Goal: Check status: Check status

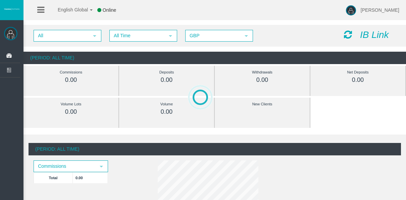
click at [120, 36] on span "All Time" at bounding box center [137, 36] width 54 height 10
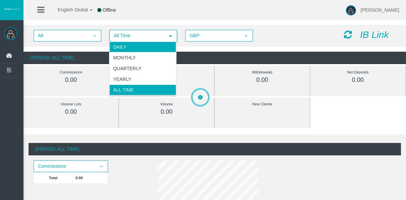
click at [123, 43] on li "Daily" at bounding box center [142, 47] width 67 height 11
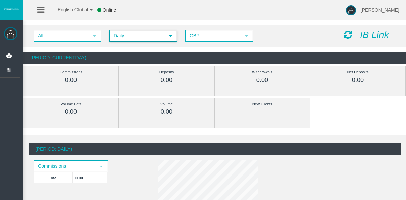
click at [148, 34] on span "Daily" at bounding box center [137, 36] width 54 height 10
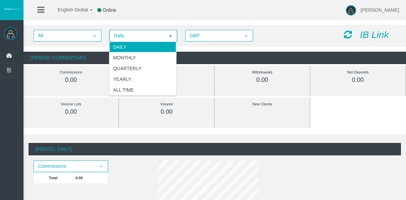
click at [144, 47] on li "Daily" at bounding box center [142, 47] width 67 height 11
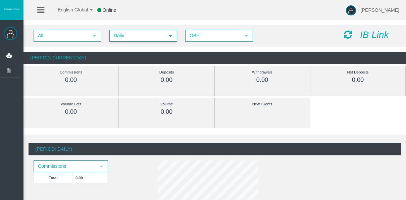
click at [130, 40] on span "Daily" at bounding box center [137, 36] width 54 height 10
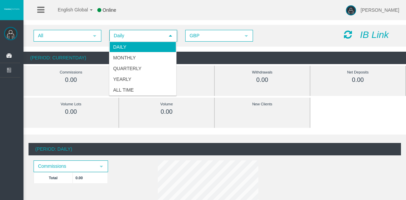
click at [135, 45] on li "Daily" at bounding box center [142, 47] width 67 height 11
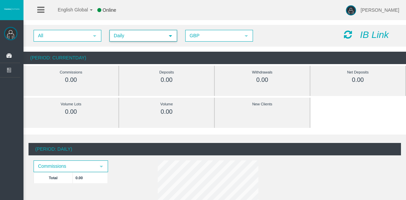
click at [125, 21] on div "All select Daily select 4 GBP select GBP IB Link (Period: CurrentDay) Commissio…" at bounding box center [215, 40] width 383 height 46
drag, startPoint x: 129, startPoint y: 36, endPoint x: 128, endPoint y: 40, distance: 4.2
click at [128, 37] on span "Daily" at bounding box center [137, 36] width 54 height 10
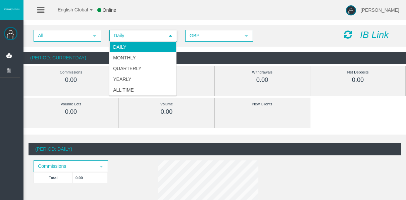
drag, startPoint x: 128, startPoint y: 47, endPoint x: 119, endPoint y: 45, distance: 9.0
click at [127, 47] on li "Daily" at bounding box center [142, 47] width 67 height 11
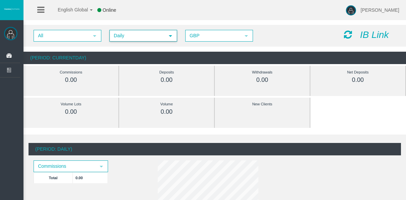
click at [134, 38] on span "Daily" at bounding box center [137, 36] width 54 height 10
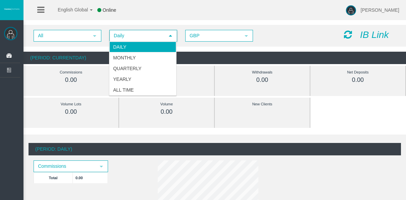
click at [127, 49] on li "Daily" at bounding box center [142, 47] width 67 height 11
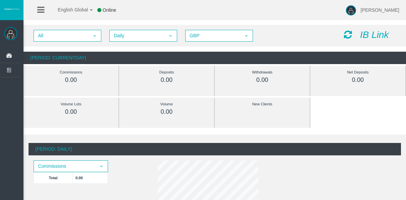
click at [101, 43] on div "All select Daily select 4 GBP select GBP IB Link" at bounding box center [215, 36] width 383 height 22
click at [125, 37] on span "Daily" at bounding box center [137, 36] width 54 height 10
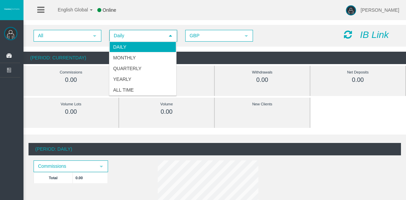
click at [122, 47] on li "Daily" at bounding box center [142, 47] width 67 height 11
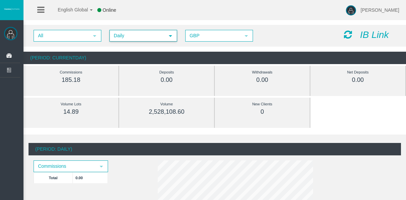
click at [125, 37] on span "Daily" at bounding box center [137, 36] width 54 height 10
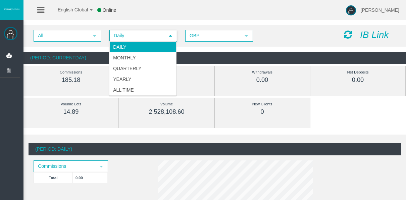
click at [272, 44] on div "All select Daily select 4 GBP select GBP IB Link" at bounding box center [215, 36] width 383 height 22
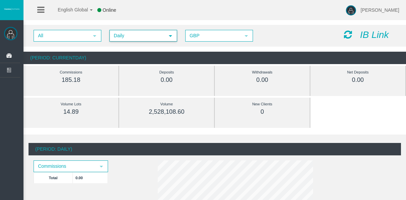
click at [145, 38] on span "Daily" at bounding box center [137, 36] width 54 height 10
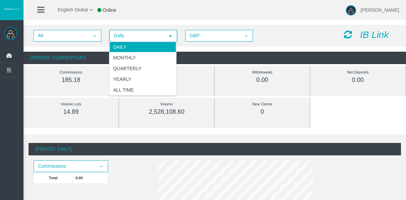
click at [136, 50] on li "Daily" at bounding box center [142, 47] width 67 height 11
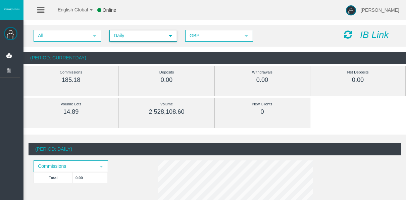
click at [144, 40] on span "Daily" at bounding box center [137, 36] width 54 height 10
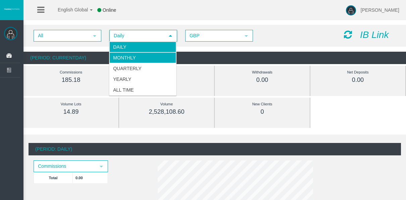
click at [142, 52] on li "Monthly" at bounding box center [142, 57] width 67 height 11
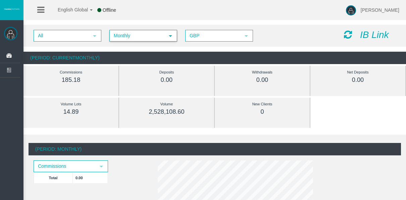
click at [133, 37] on span "Monthly" at bounding box center [137, 36] width 54 height 10
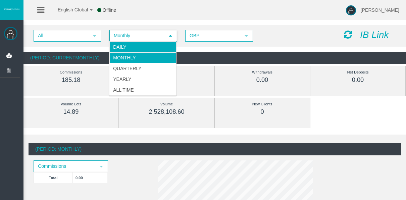
click at [137, 51] on li "Daily" at bounding box center [142, 47] width 67 height 11
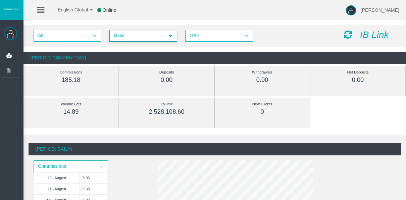
click at [123, 40] on span "Daily" at bounding box center [137, 36] width 54 height 10
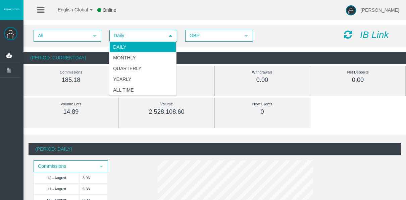
click at [131, 49] on li "Daily" at bounding box center [142, 47] width 67 height 11
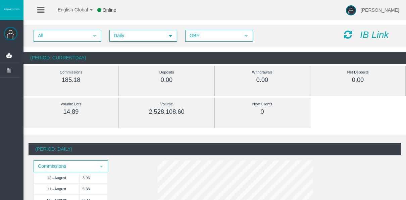
click at [132, 34] on span "Daily" at bounding box center [137, 36] width 54 height 10
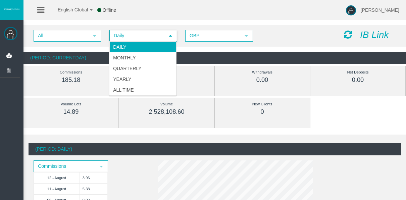
click at [135, 34] on span "Daily" at bounding box center [137, 36] width 54 height 10
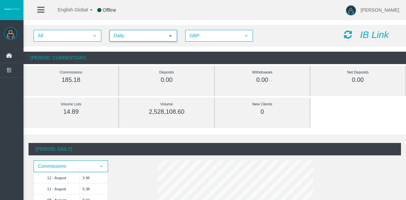
click at [123, 36] on span "Daily" at bounding box center [137, 36] width 54 height 10
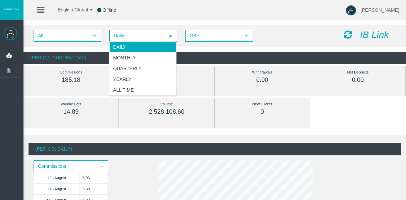
click at [121, 36] on span "Daily" at bounding box center [137, 36] width 54 height 10
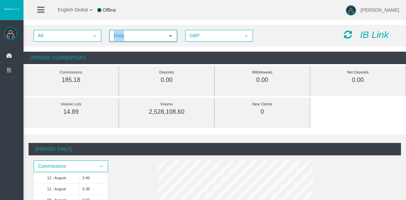
click at [121, 36] on span "Daily" at bounding box center [137, 36] width 54 height 10
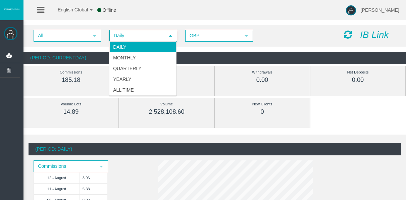
drag, startPoint x: 121, startPoint y: 36, endPoint x: 96, endPoint y: 62, distance: 36.1
click at [96, 62] on div "(Period: CurrentDay)" at bounding box center [215, 58] width 383 height 12
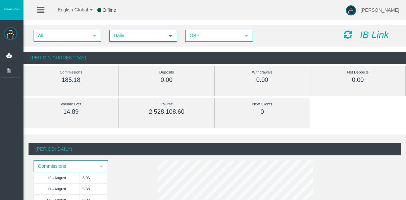
click at [113, 32] on span "Daily" at bounding box center [137, 36] width 54 height 10
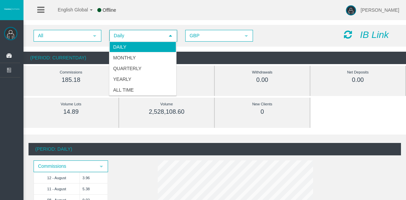
click at [140, 49] on li "Daily" at bounding box center [142, 47] width 67 height 11
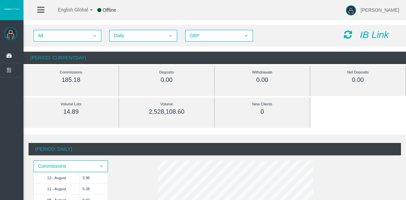
click at [131, 41] on div "All select Daily select 4 GBP select GBP IB Link" at bounding box center [215, 36] width 383 height 22
drag, startPoint x: 130, startPoint y: 25, endPoint x: 126, endPoint y: 22, distance: 4.8
click at [126, 22] on div "All select Daily select 4 GBP select GBP IB Link (Period: CurrentDay) Commissio…" at bounding box center [215, 44] width 383 height 46
drag, startPoint x: 126, startPoint y: 22, endPoint x: 125, endPoint y: 35, distance: 13.1
click at [125, 35] on span "Daily" at bounding box center [137, 36] width 54 height 10
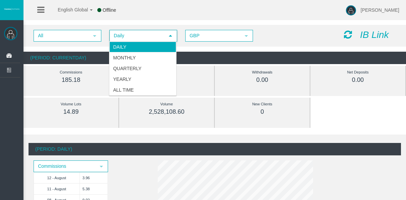
click at [135, 35] on span "Daily" at bounding box center [137, 36] width 54 height 10
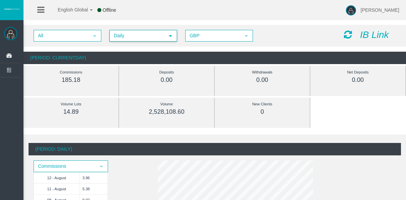
click at [137, 38] on span "Daily" at bounding box center [137, 36] width 54 height 10
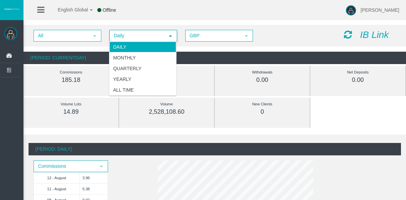
click at [145, 37] on span "Daily" at bounding box center [137, 36] width 54 height 10
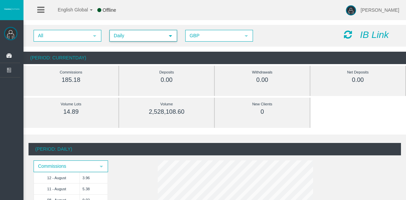
click at [172, 36] on span "select" at bounding box center [170, 35] width 5 height 5
click at [186, 25] on div "All select Daily select 4 GBP select GBP IB Link" at bounding box center [215, 36] width 383 height 22
click at [141, 34] on span "Daily" at bounding box center [137, 36] width 54 height 10
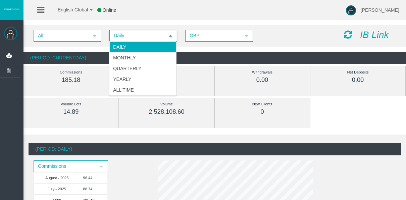
click at [141, 34] on span "Daily" at bounding box center [137, 36] width 54 height 10
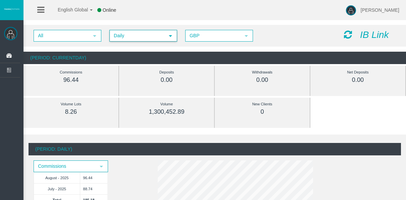
click at [130, 32] on span "Daily" at bounding box center [137, 36] width 54 height 10
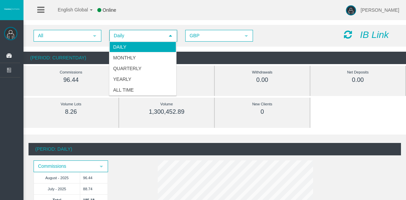
click at [140, 40] on span "Daily" at bounding box center [137, 36] width 54 height 10
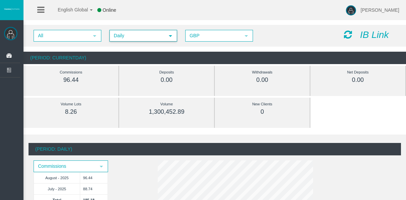
click at [138, 35] on span "Daily" at bounding box center [137, 36] width 54 height 10
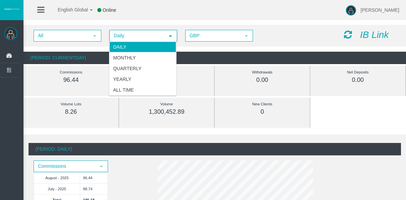
click at [139, 44] on li "Daily" at bounding box center [142, 47] width 67 height 11
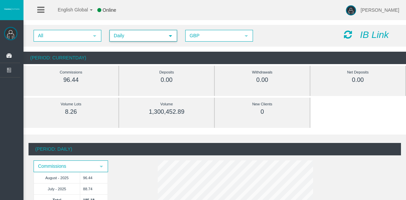
click at [135, 30] on div "All select Daily select 4 GBP select GBP IB Link" at bounding box center [215, 36] width 383 height 22
click at [135, 30] on span "Daily select 4" at bounding box center [143, 36] width 68 height 12
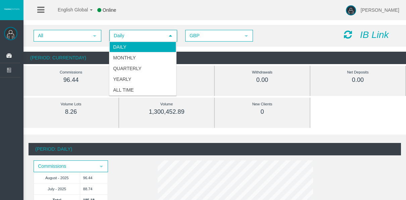
click at [132, 46] on li "Daily" at bounding box center [142, 47] width 67 height 11
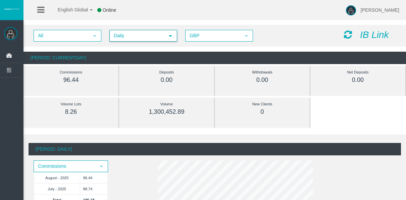
click at [130, 36] on span "Daily" at bounding box center [137, 36] width 54 height 10
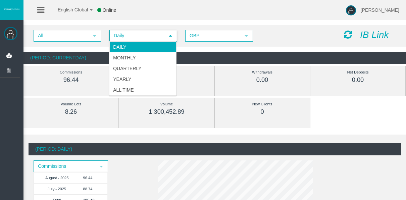
click at [132, 46] on li "Daily" at bounding box center [142, 47] width 67 height 11
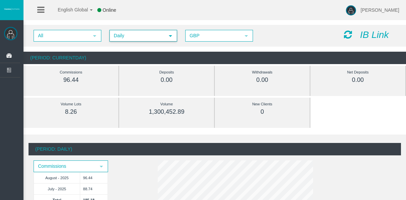
click at [129, 40] on span "Daily" at bounding box center [137, 36] width 54 height 10
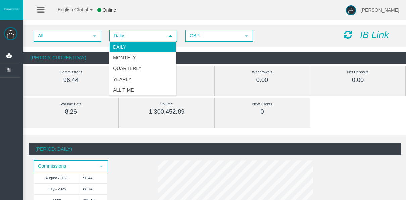
click at [124, 42] on li "Daily" at bounding box center [142, 47] width 67 height 11
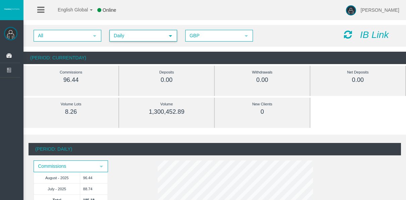
click at [122, 37] on span "Daily" at bounding box center [137, 36] width 54 height 10
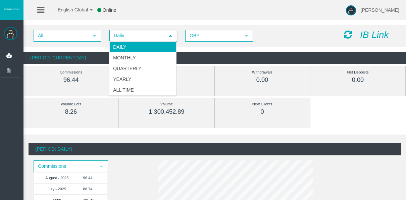
click at [122, 50] on li "Daily" at bounding box center [142, 47] width 67 height 11
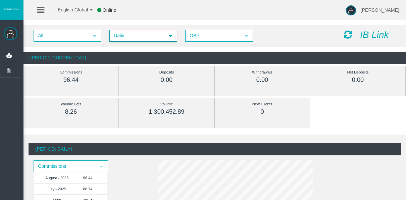
click at [121, 39] on span "Daily" at bounding box center [137, 36] width 54 height 10
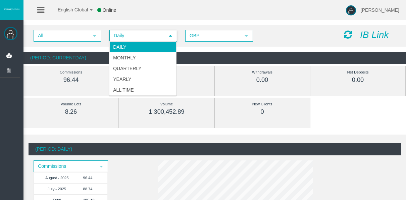
click at [121, 46] on li "Daily" at bounding box center [142, 47] width 67 height 11
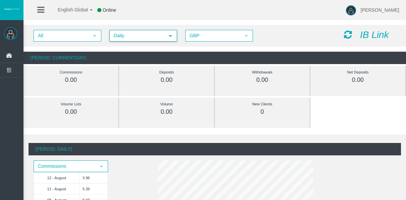
click at [118, 36] on span "Daily" at bounding box center [137, 36] width 54 height 10
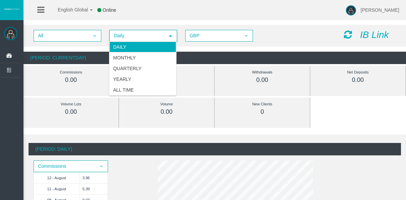
click at [123, 31] on span "Daily" at bounding box center [137, 36] width 54 height 10
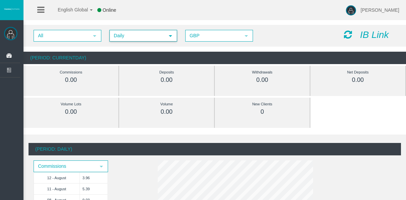
click at [126, 32] on span "Daily" at bounding box center [137, 36] width 54 height 10
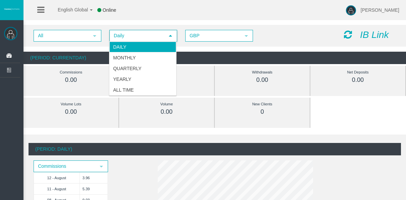
click at [144, 41] on div "Daily Monthly Quarterly Yearly All Time" at bounding box center [143, 68] width 68 height 54
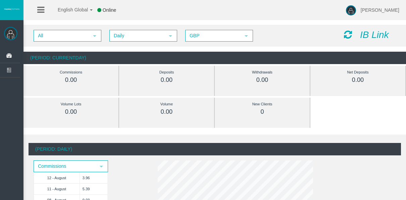
click at [193, 53] on div "(Period: CurrentDay)" at bounding box center [215, 58] width 383 height 12
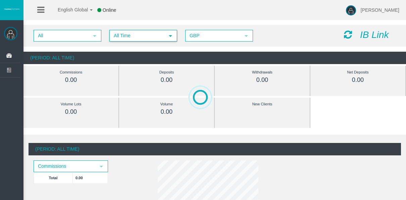
click at [135, 38] on span "All Time" at bounding box center [137, 36] width 54 height 10
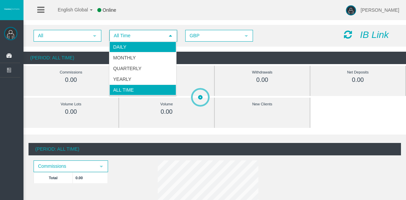
click at [134, 48] on li "Daily" at bounding box center [142, 47] width 67 height 11
